Goal: Information Seeking & Learning: Understand process/instructions

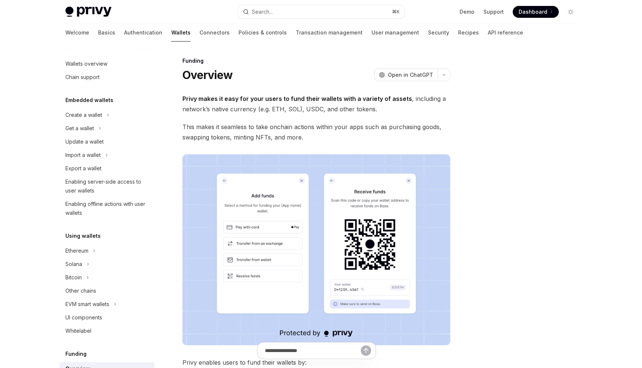
scroll to position [164, 0]
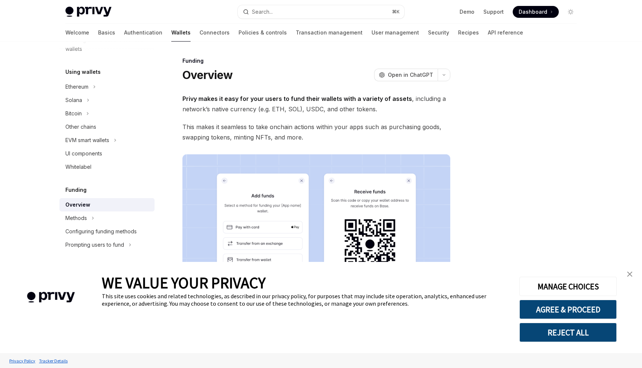
type textarea "*"
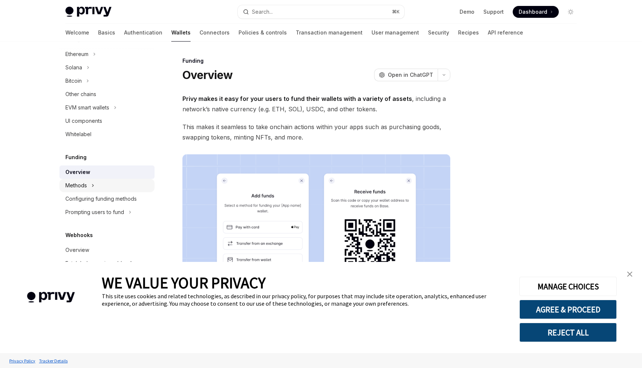
scroll to position [218, 0]
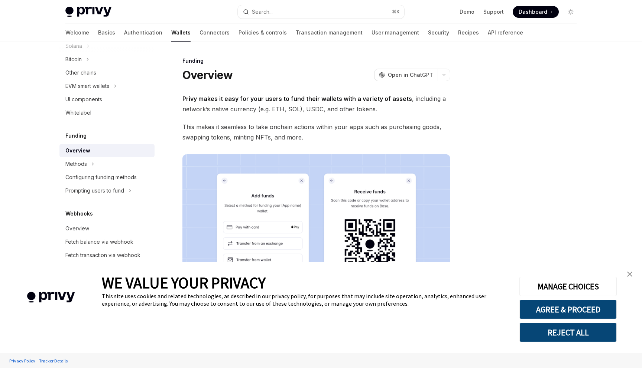
click at [628, 276] on img "close banner" at bounding box center [629, 274] width 5 height 5
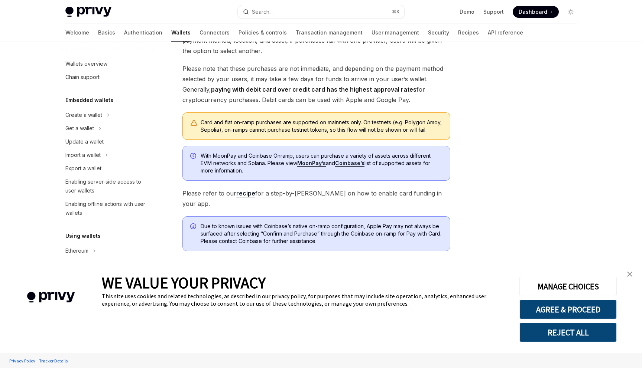
scroll to position [195, 0]
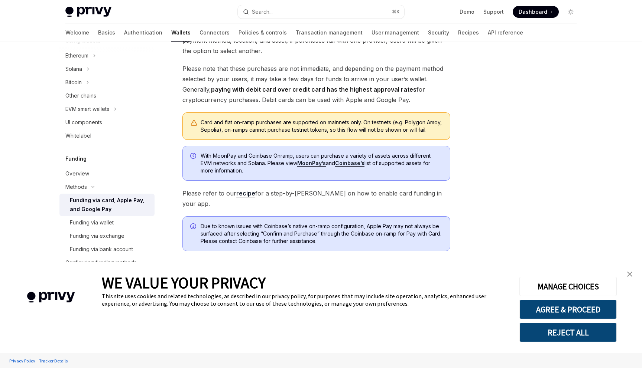
click at [628, 275] on img "close banner" at bounding box center [629, 274] width 5 height 5
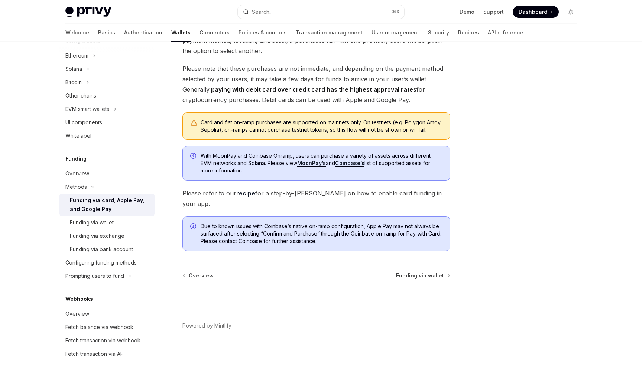
click at [535, 199] on div at bounding box center [525, 212] width 113 height 312
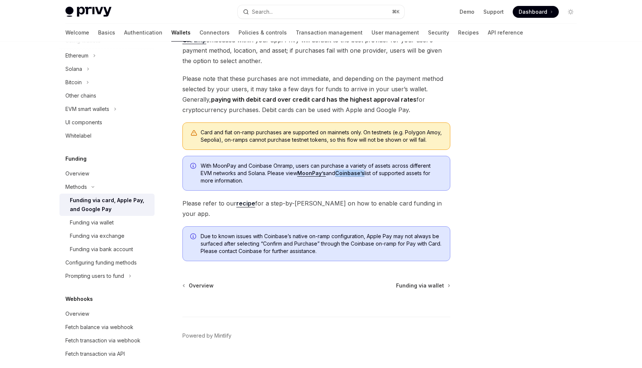
click at [315, 177] on link "MoonPay’s" at bounding box center [311, 173] width 29 height 7
click at [240, 208] on link "recipe" at bounding box center [245, 204] width 19 height 8
type textarea "*"
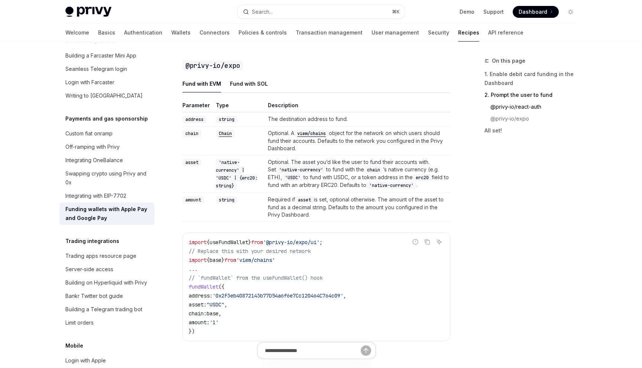
scroll to position [808, 0]
